Goal: Navigation & Orientation: Find specific page/section

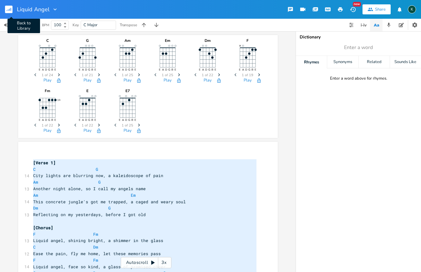
click at [10, 10] on rect "button" at bounding box center [8, 9] width 7 height 7
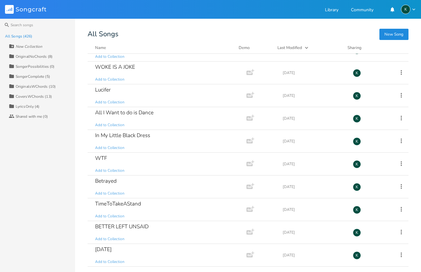
scroll to position [8675, 0]
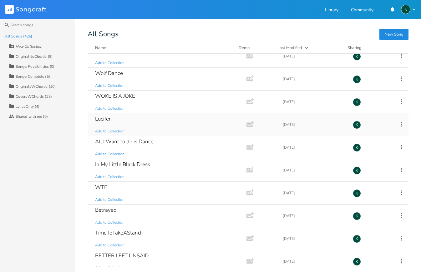
click at [103, 117] on div "Lucifer" at bounding box center [103, 118] width 16 height 5
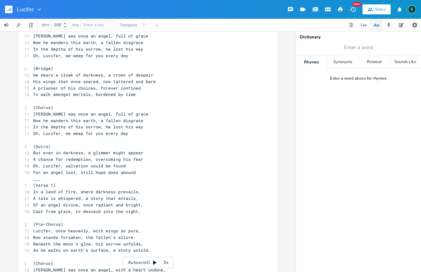
scroll to position [148, 0]
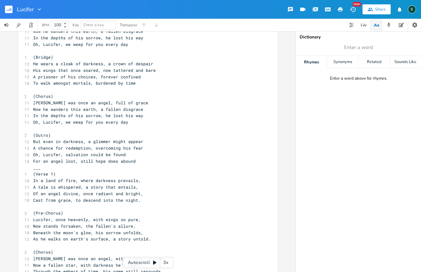
click at [6, 11] on rect "button" at bounding box center [8, 9] width 7 height 7
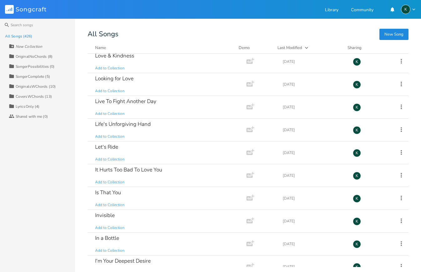
scroll to position [6615, 0]
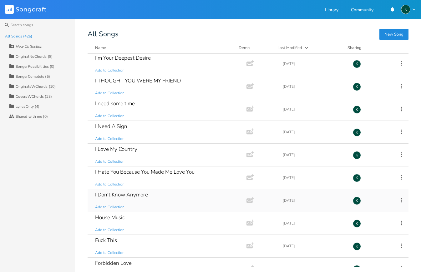
click at [122, 194] on div "I Don't Know Anymore" at bounding box center [121, 194] width 53 height 5
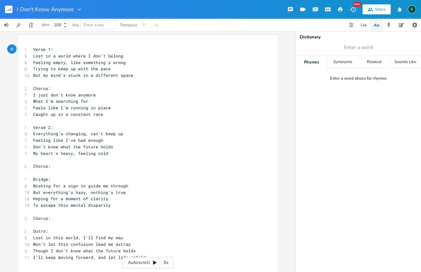
click at [10, 11] on rect "button" at bounding box center [8, 9] width 7 height 7
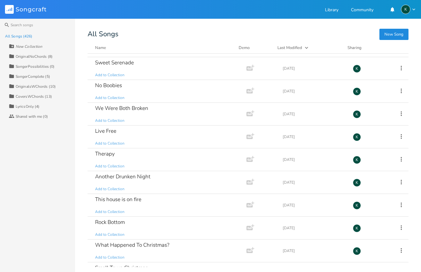
scroll to position [7993, 0]
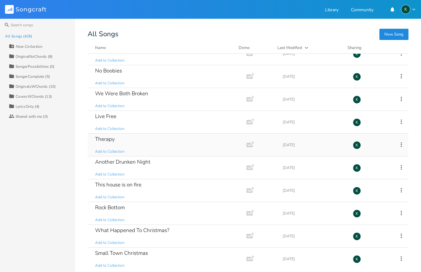
click at [107, 140] on div "Therapy" at bounding box center [105, 139] width 20 height 5
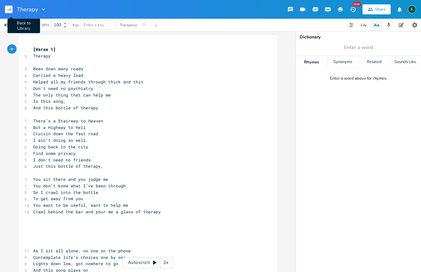
click at [9, 6] on rect "button" at bounding box center [8, 9] width 7 height 7
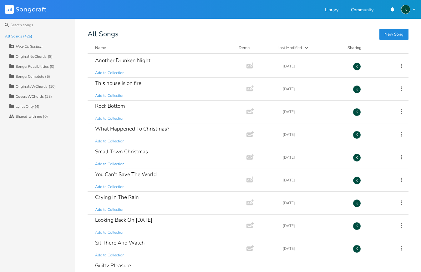
scroll to position [8109, 0]
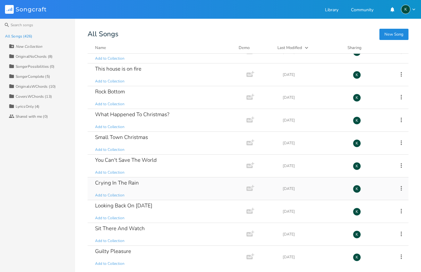
click at [125, 182] on div "Crying In The Rain" at bounding box center [117, 182] width 44 height 5
